Goal: Task Accomplishment & Management: Complete application form

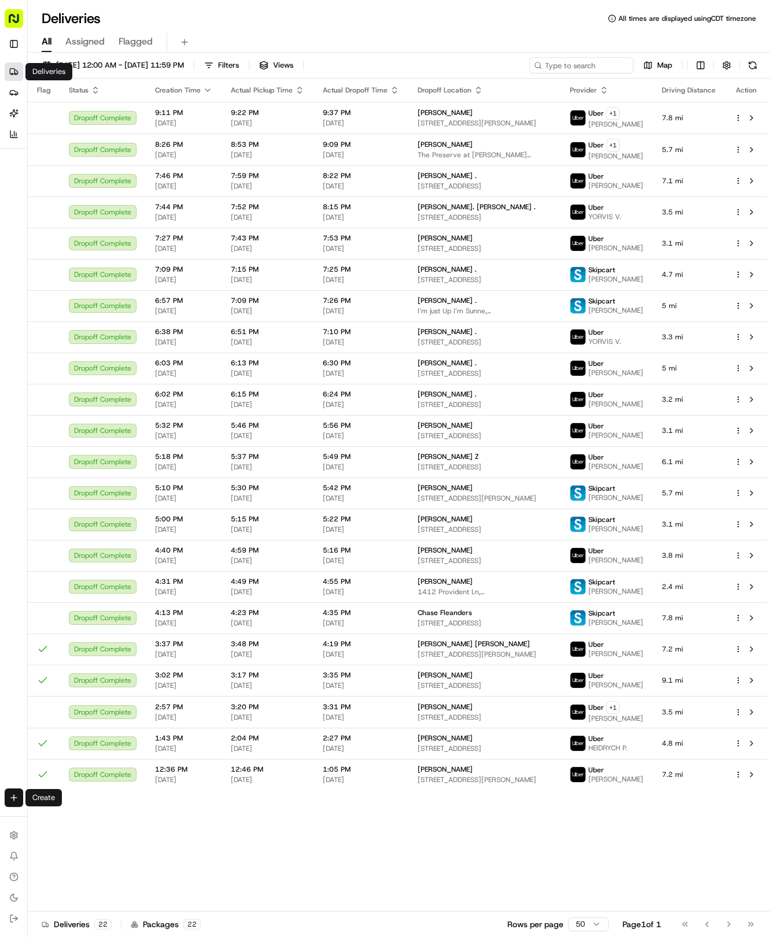
click at [17, 798] on html "Tso Chinese 04 Round Rock [EMAIL_ADDRESS][DOMAIN_NAME] Toggle Sidebar Deliverie…" at bounding box center [385, 468] width 770 height 937
click at [54, 811] on link "Delivery" at bounding box center [90, 819] width 124 height 21
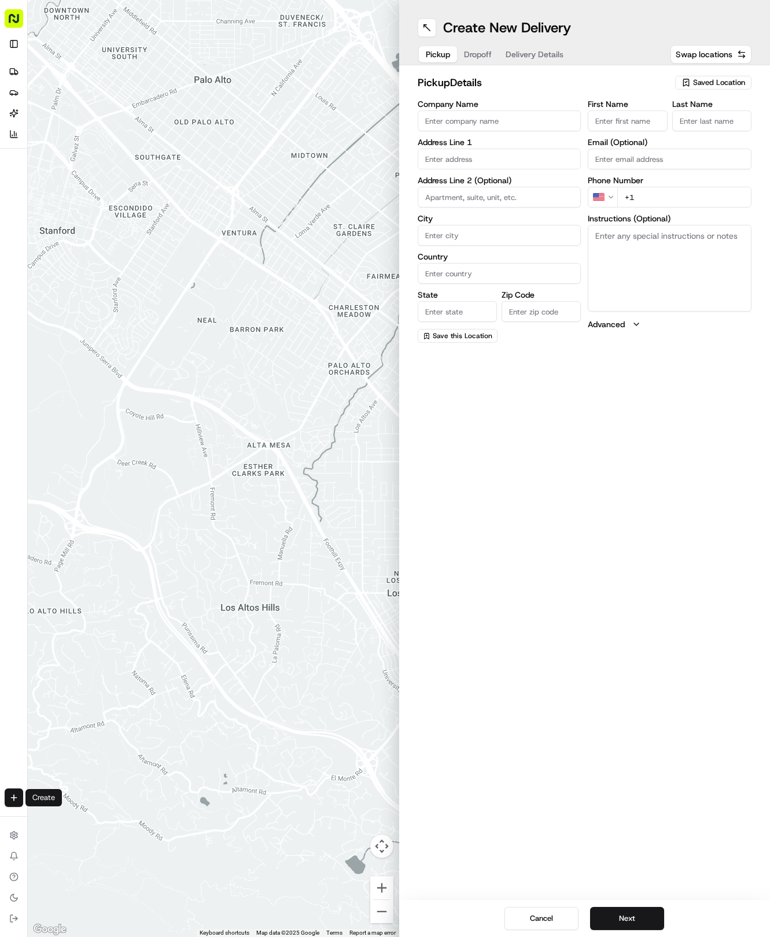
click at [696, 86] on span "Saved Location" at bounding box center [719, 82] width 52 height 10
drag, startPoint x: 670, startPoint y: 125, endPoint x: 598, endPoint y: 103, distance: 75.0
click at [665, 123] on span "(04) Tso Chinese Takeout & Delivery Round Rock (04)" at bounding box center [693, 131] width 142 height 21
type input "(04) Tso Chinese Takeout & Delivery Round Rock"
type input "2000 N [PERSON_NAME] St"
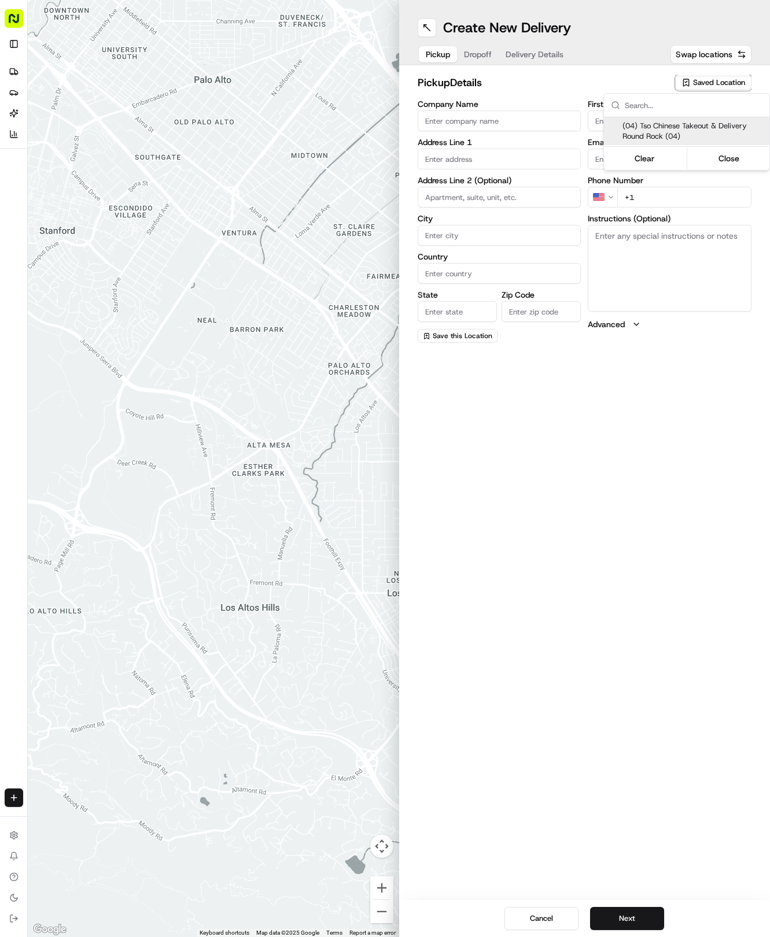
type input "Ste 108"
type input "Round Rock"
type input "US"
type input "[GEOGRAPHIC_DATA]"
type input "78664"
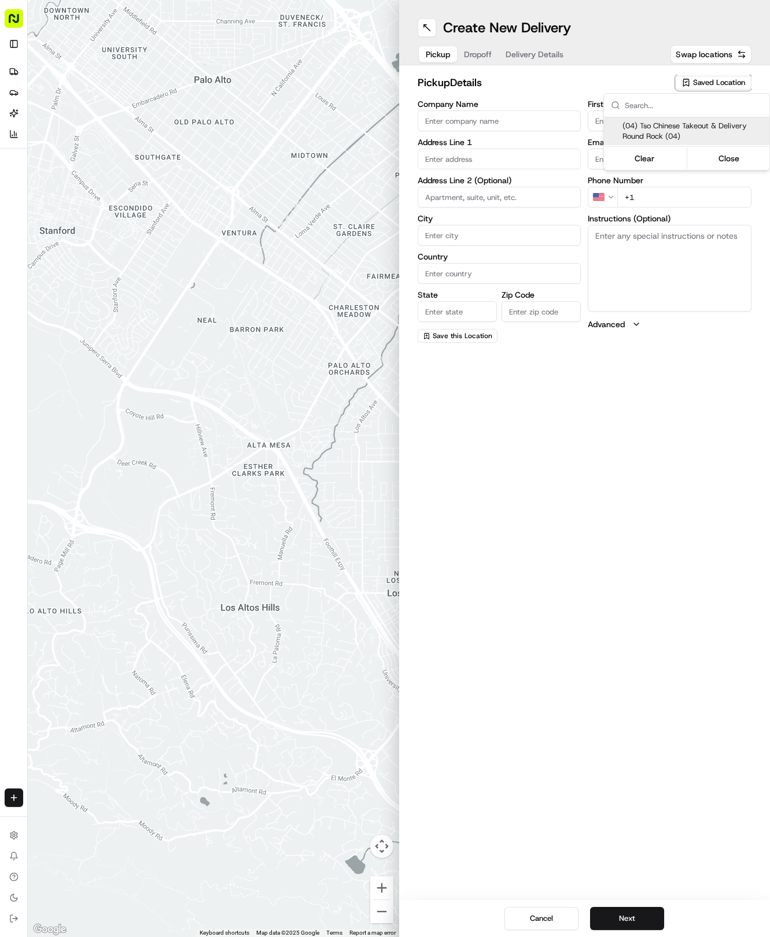
type input "Tso Chinese"
type input "Round Rock Manager"
type input "[EMAIL_ADDRESS][DOMAIN_NAME]"
type input "[PHONE_NUMBER]"
type textarea "Submit a picture displaying address & food as Proof of Delivery. Envía una foto…"
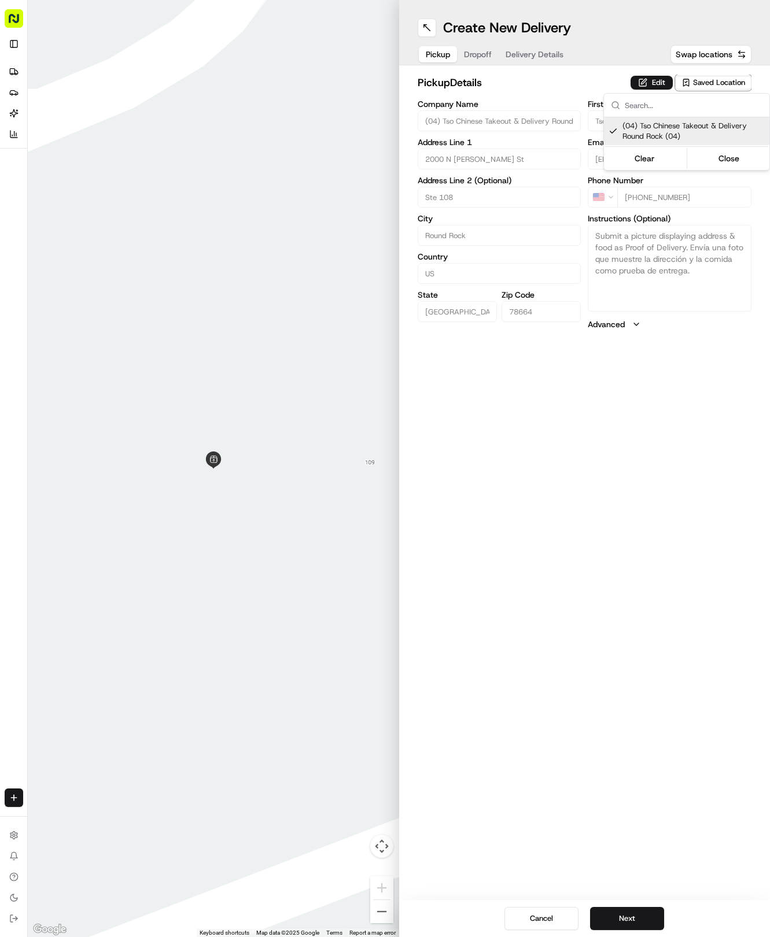
click at [519, 60] on html "Tso Chinese 04 Round Rock [EMAIL_ADDRESS][DOMAIN_NAME] Toggle Sidebar Deliverie…" at bounding box center [385, 468] width 770 height 937
click at [519, 60] on button "Delivery Details" at bounding box center [534, 54] width 72 height 16
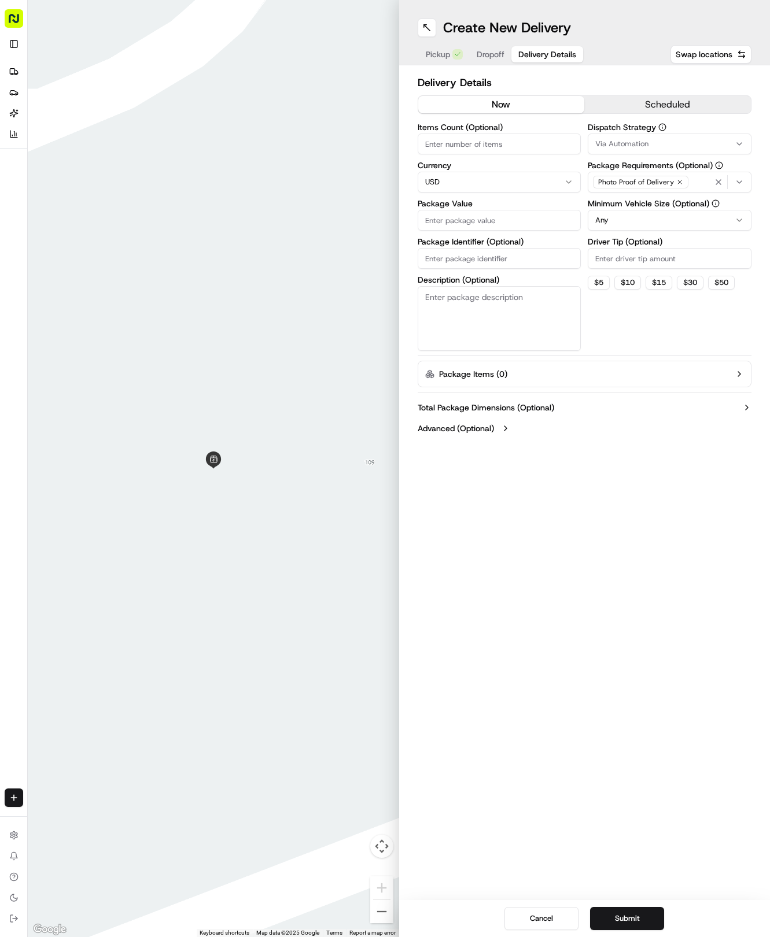
paste input "ECZFC01"
click at [487, 253] on input "Package Identifier (Optional)" at bounding box center [499, 258] width 164 height 21
type input "ECZFC01"
click at [493, 49] on span "Dropoff" at bounding box center [490, 55] width 28 height 12
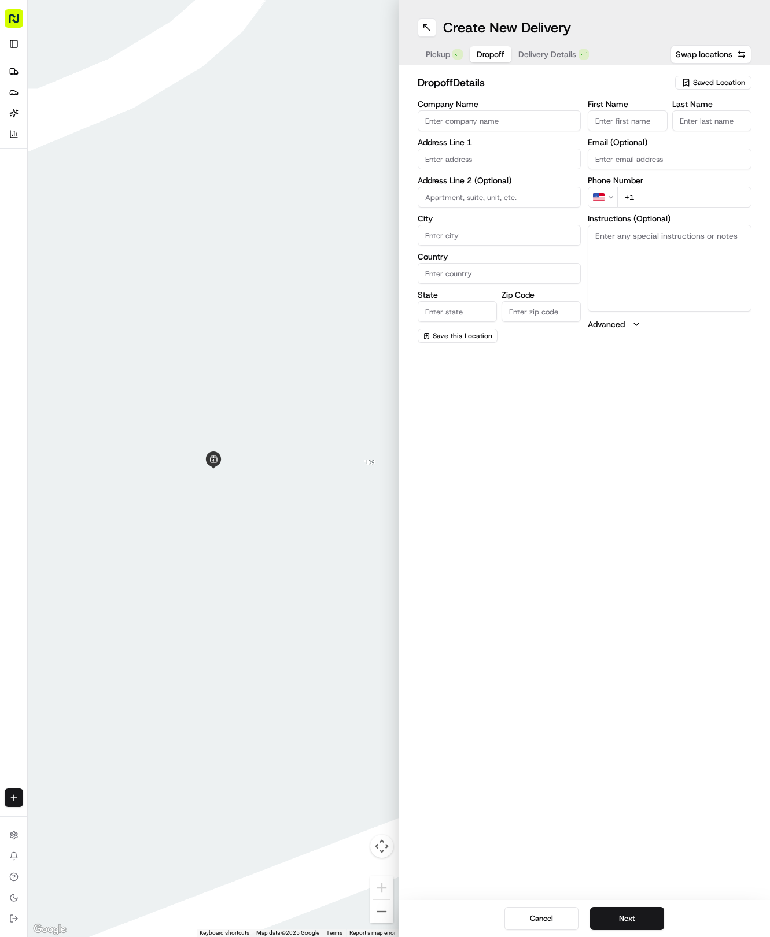
click at [606, 126] on input "First Name" at bounding box center [626, 120] width 79 height 21
type input "[PERSON_NAME]"
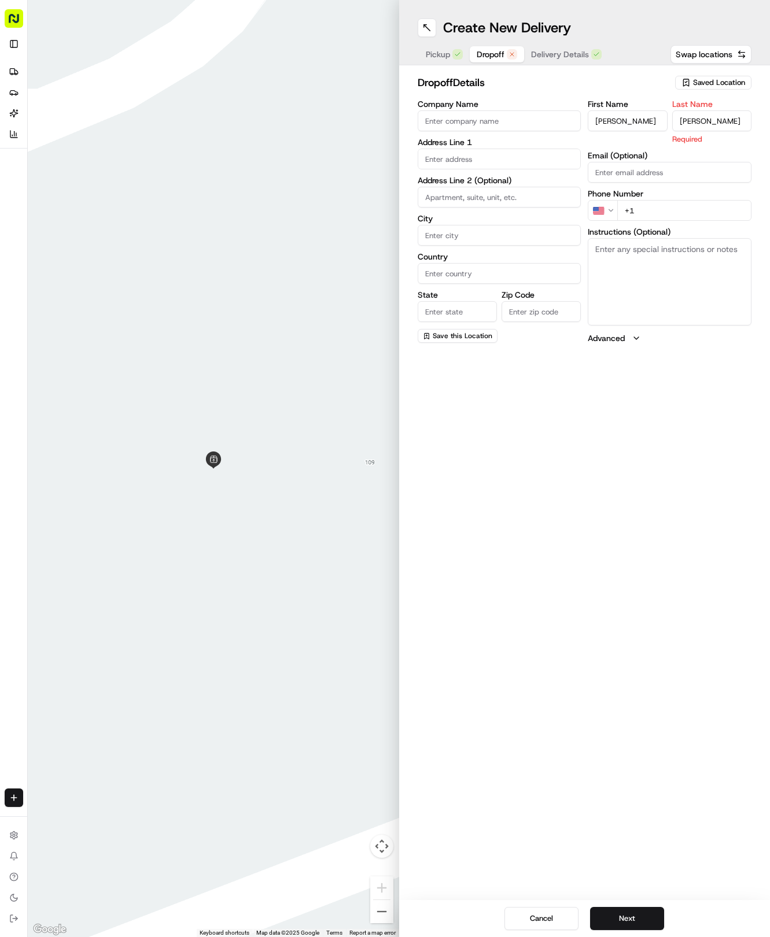
type input "[PERSON_NAME]"
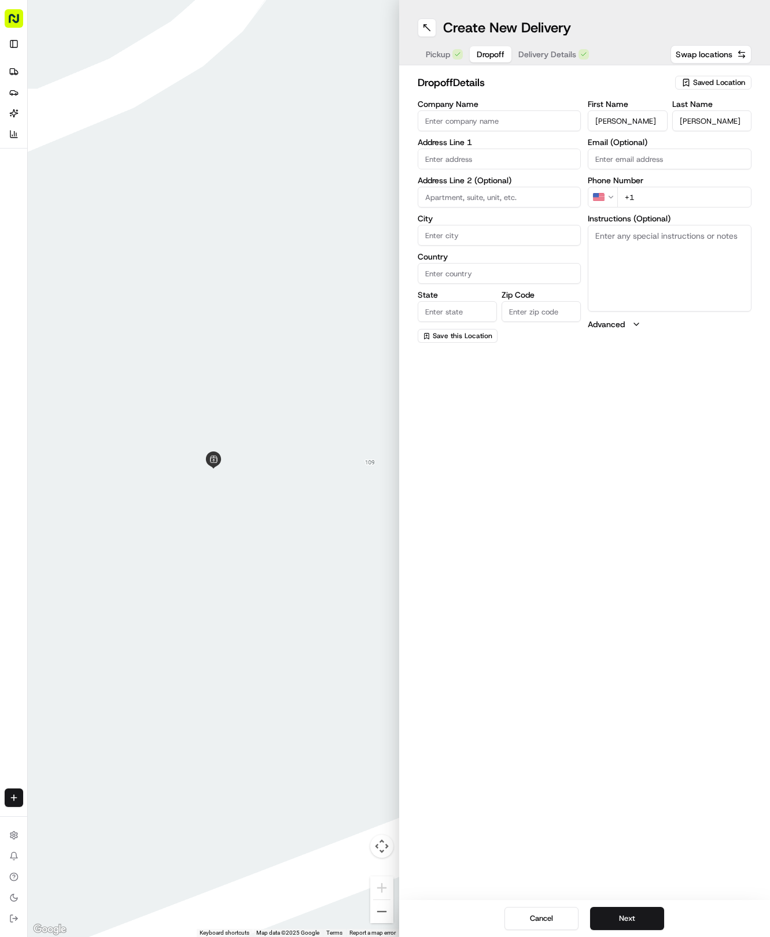
click at [466, 160] on input "text" at bounding box center [499, 159] width 164 height 21
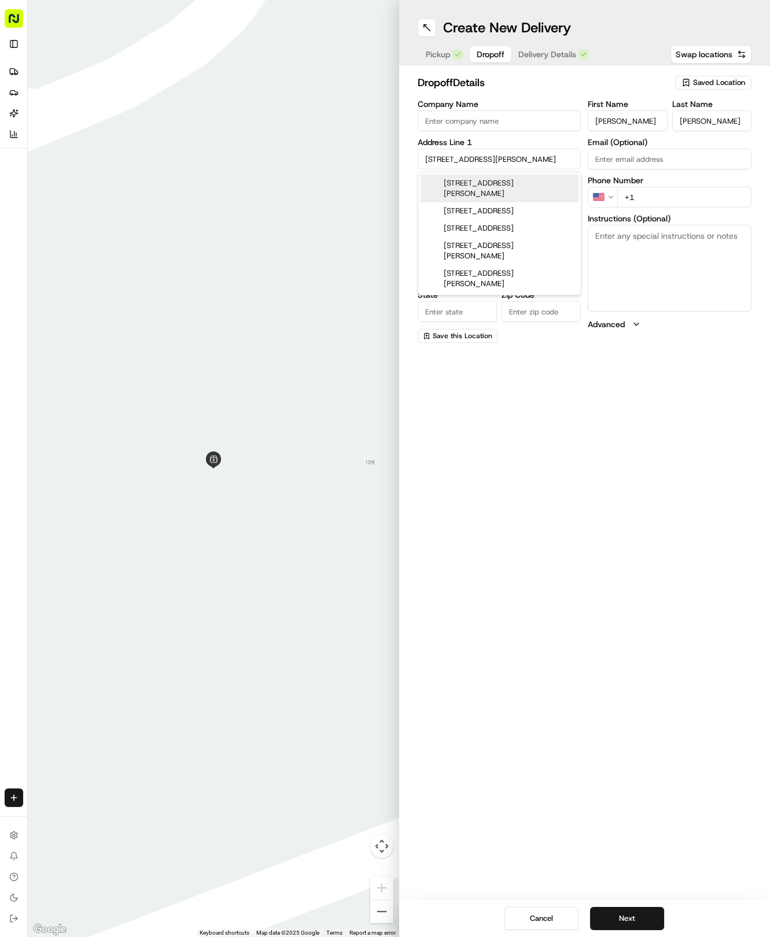
type input "[STREET_ADDRESS][PERSON_NAME]"
type input "Round Rock"
type input "[GEOGRAPHIC_DATA]"
type input "78681"
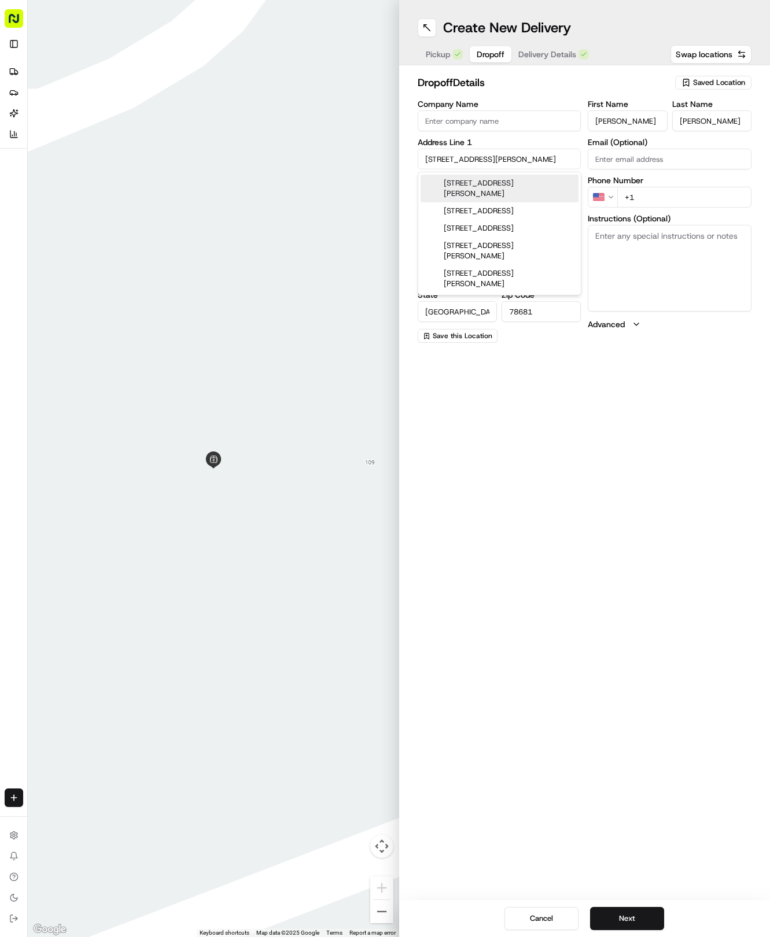
type input "[STREET_ADDRESS][PERSON_NAME]"
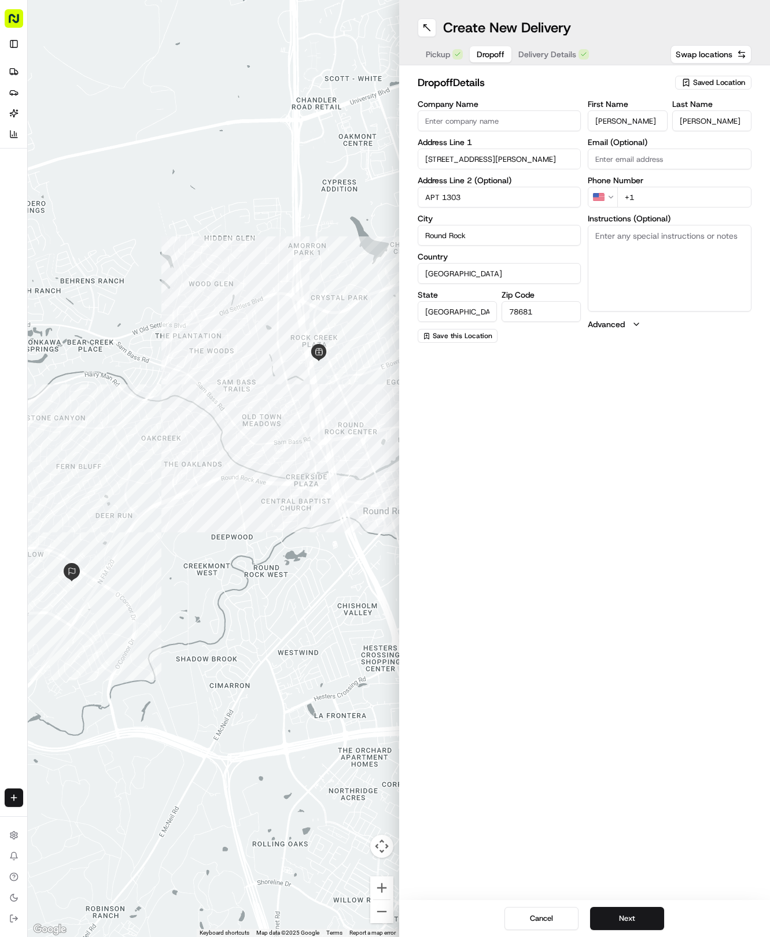
type input "APT 1303"
click at [674, 191] on input "+1" at bounding box center [684, 197] width 134 height 21
click at [675, 201] on input "+1" at bounding box center [684, 197] width 134 height 21
type input "[PHONE_NUMBER]"
click at [654, 267] on textarea "Instructions (Optional)" at bounding box center [669, 268] width 164 height 87
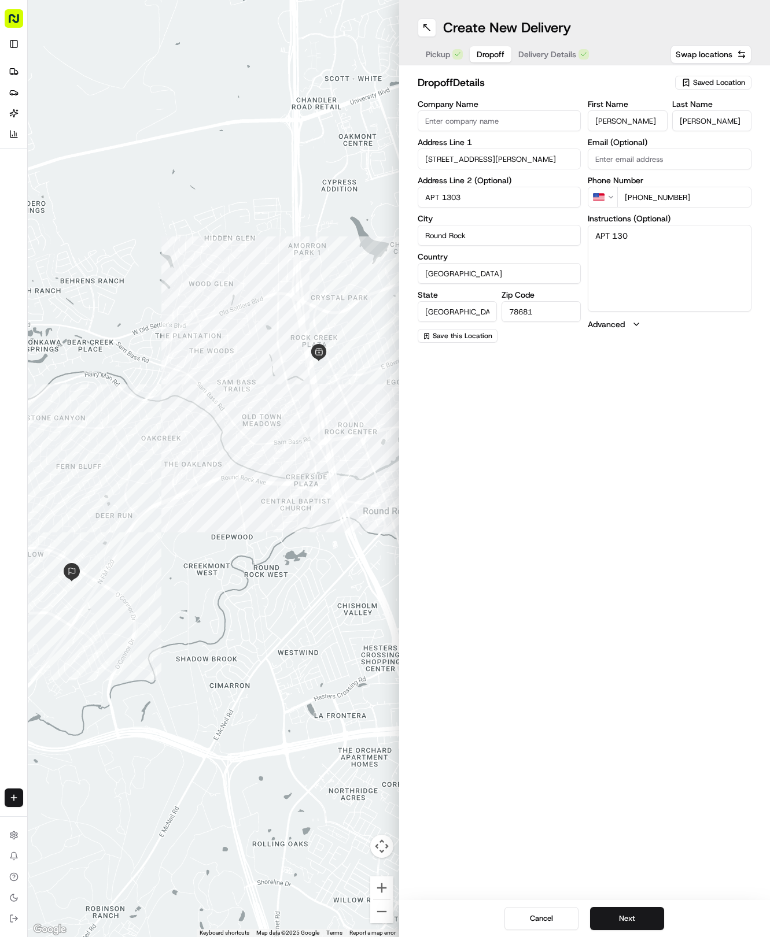
type textarea "APT 1303"
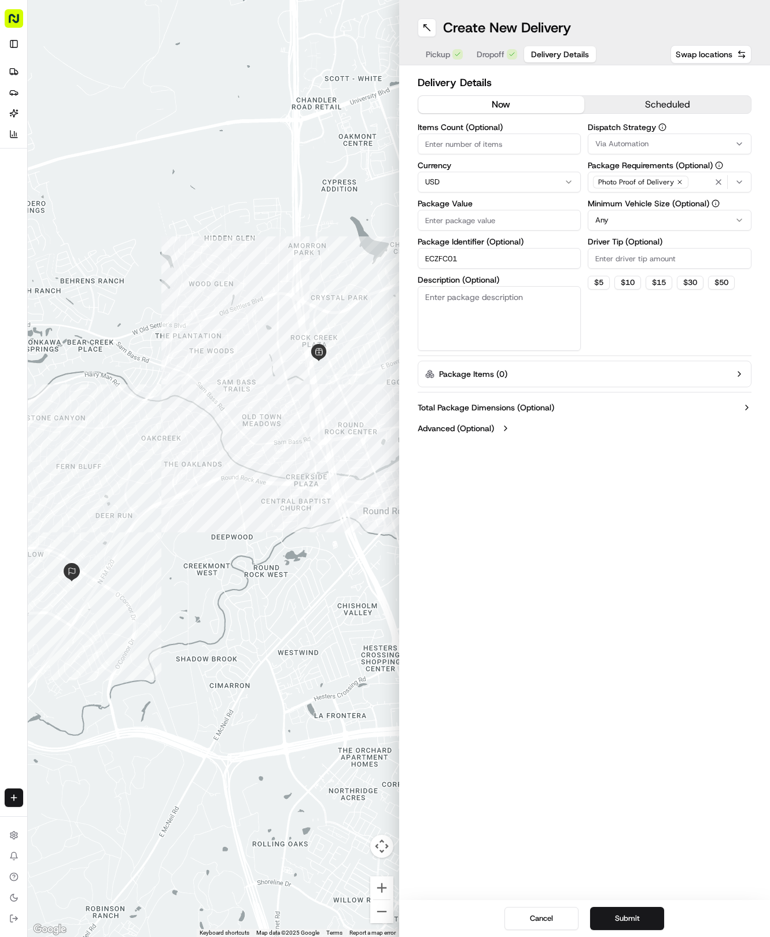
click at [543, 50] on span "Delivery Details" at bounding box center [560, 55] width 58 height 12
click at [494, 214] on input "Package Value" at bounding box center [499, 220] width 164 height 21
type input "46.98"
click at [615, 138] on button "Via Automation" at bounding box center [669, 144] width 164 height 21
drag, startPoint x: 617, startPoint y: 204, endPoint x: 621, endPoint y: 212, distance: 8.8
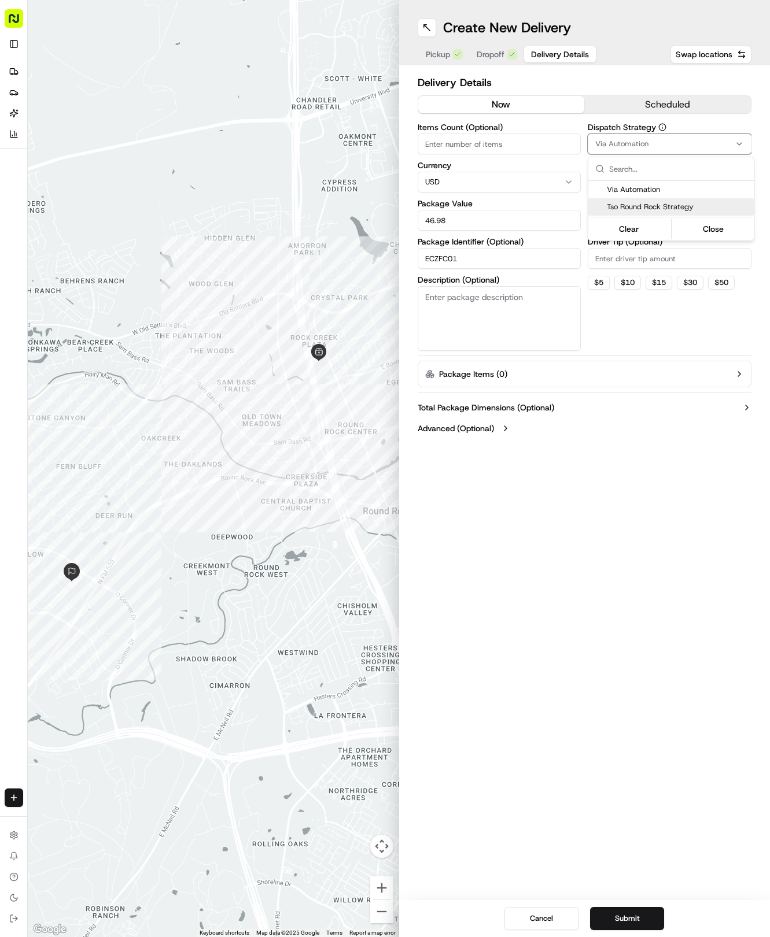
click at [619, 204] on span "Tso Round Rock Strategy" at bounding box center [677, 207] width 142 height 10
drag, startPoint x: 628, startPoint y: 273, endPoint x: 628, endPoint y: 253, distance: 19.7
click at [628, 268] on html "Tso Chinese 04 Round Rock [EMAIL_ADDRESS][DOMAIN_NAME] Toggle Sidebar Deliverie…" at bounding box center [385, 468] width 770 height 937
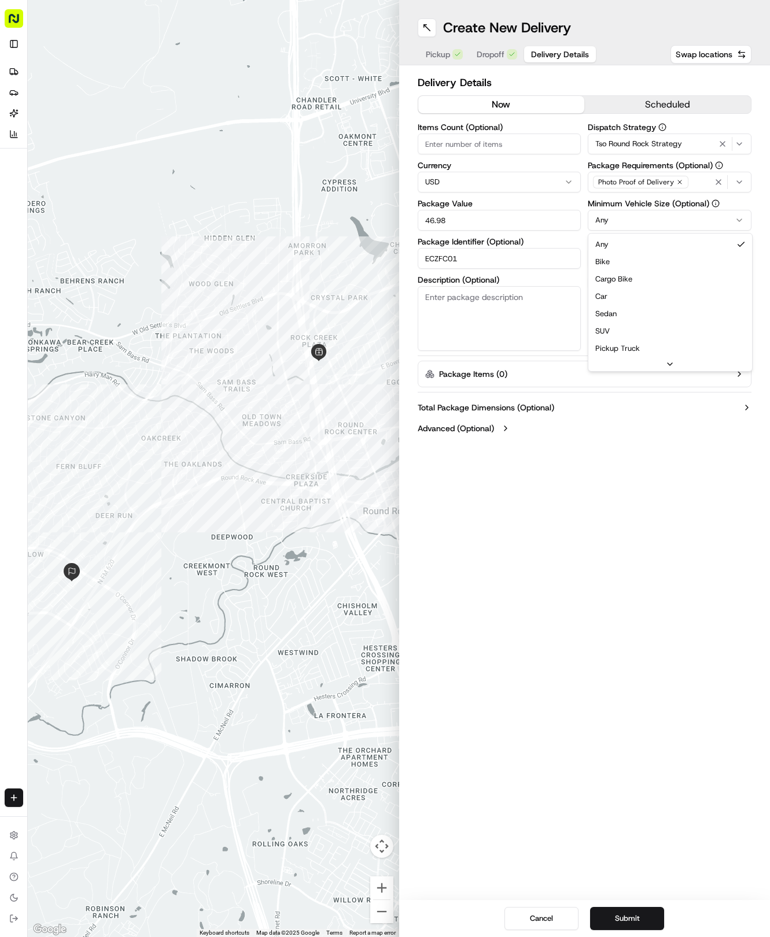
click at [630, 219] on html "Tso Chinese 04 Round Rock [EMAIL_ADDRESS][DOMAIN_NAME] Toggle Sidebar Deliverie…" at bounding box center [385, 468] width 770 height 937
click at [626, 262] on input "Driver Tip (Optional)" at bounding box center [669, 258] width 164 height 21
type input "2"
click at [631, 927] on button "Submit" at bounding box center [627, 918] width 74 height 23
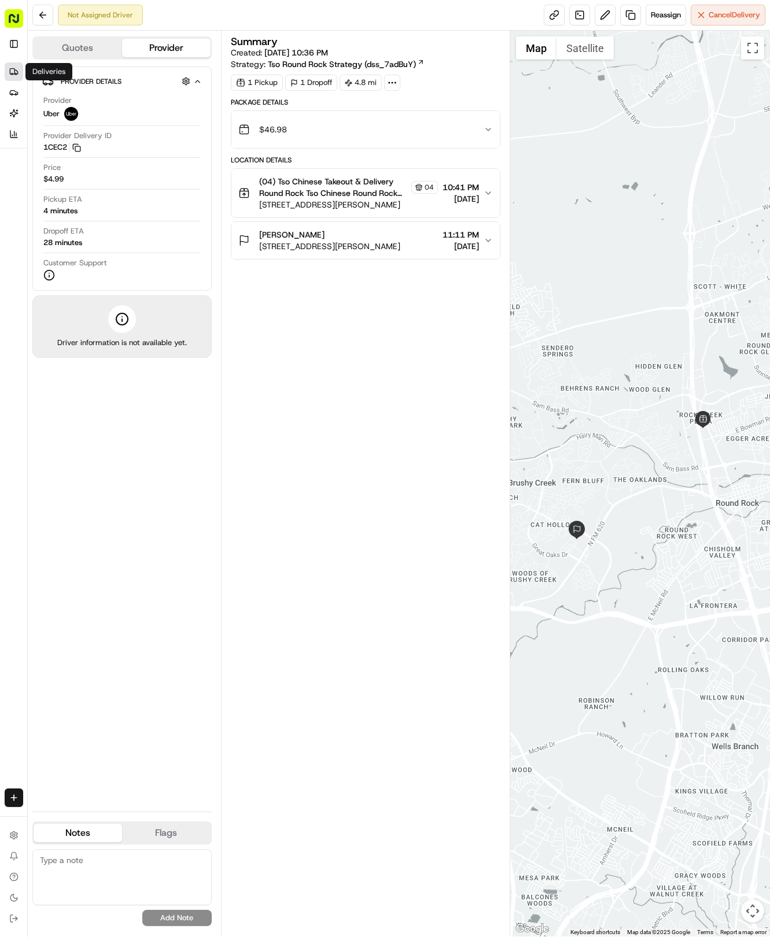
click at [13, 74] on icon at bounding box center [14, 74] width 2 height 0
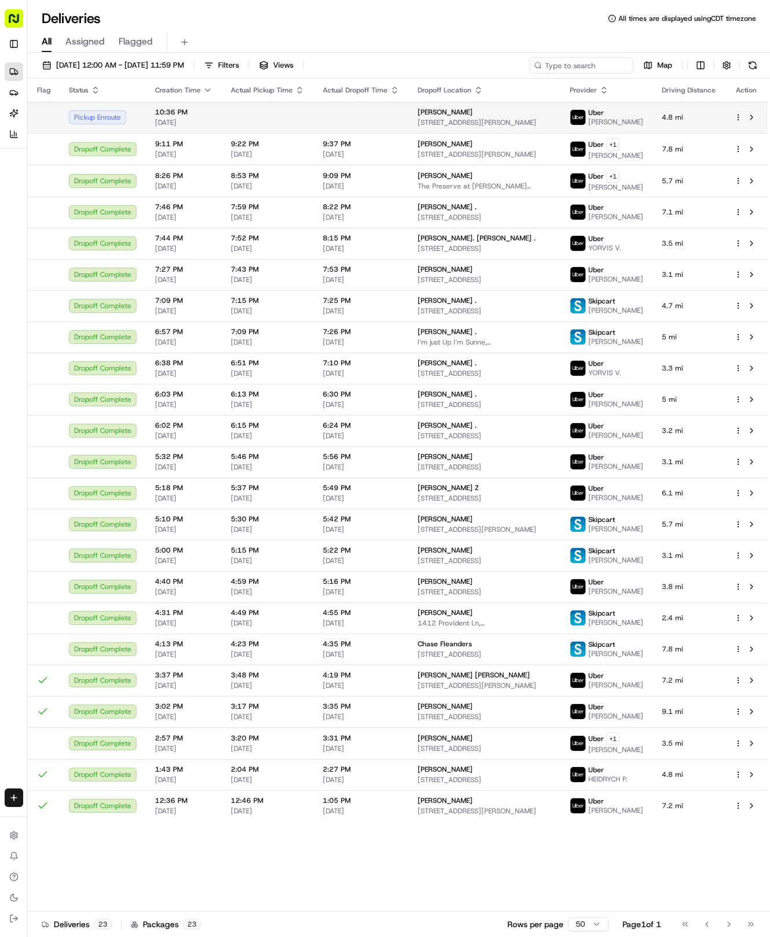
click at [197, 127] on td "10:36 PM [DATE]" at bounding box center [184, 117] width 76 height 31
click at [378, 116] on td at bounding box center [360, 117] width 95 height 31
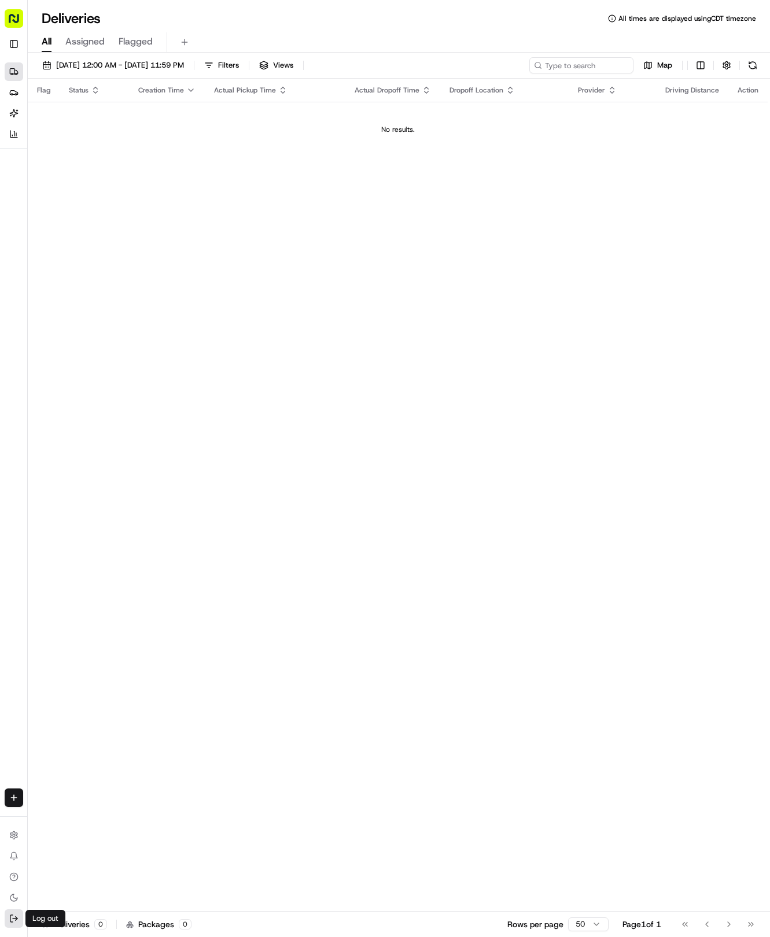
click at [9, 919] on icon at bounding box center [13, 918] width 9 height 9
